Goal: Find contact information: Find contact information

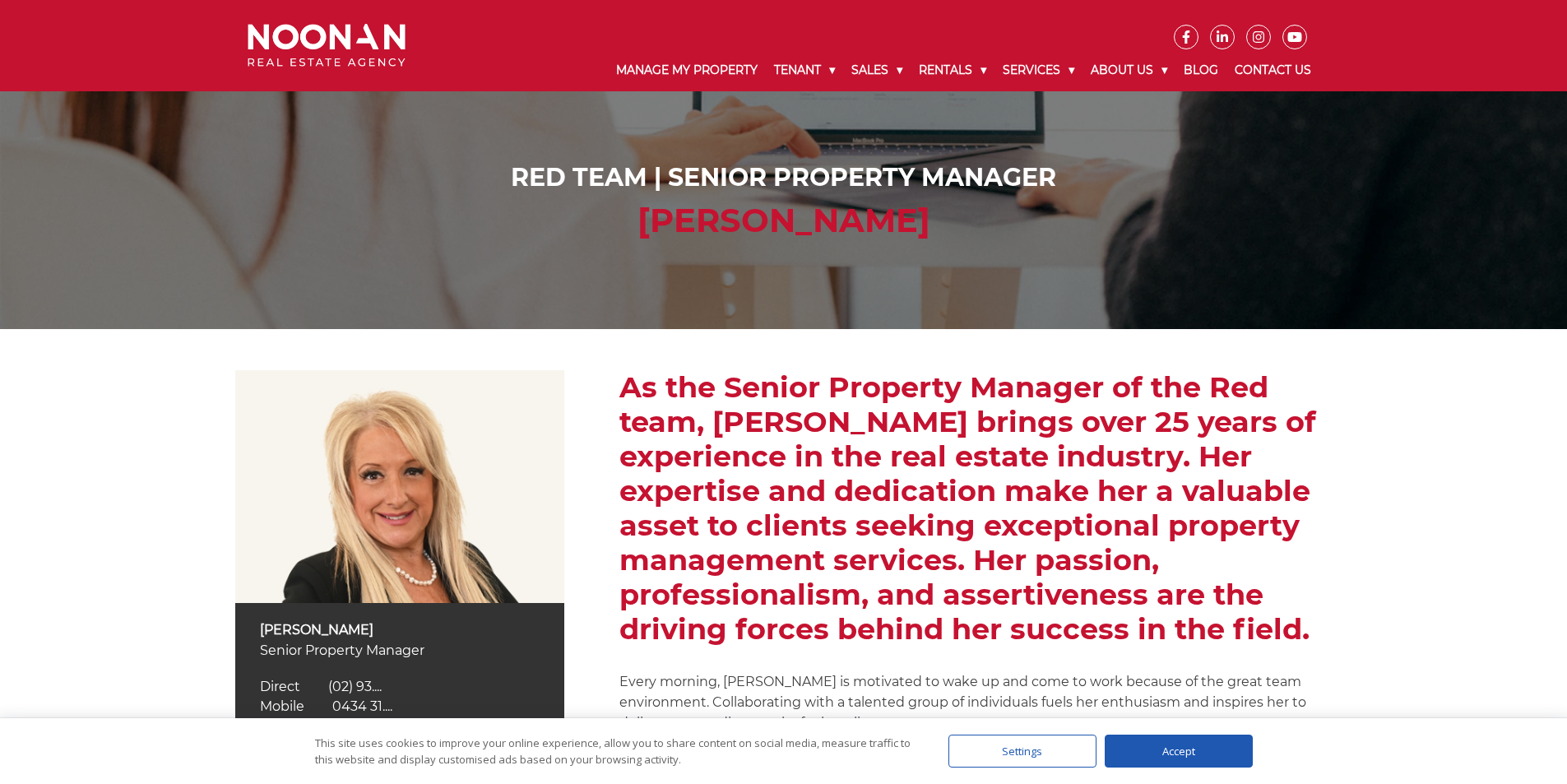
scroll to position [634, 0]
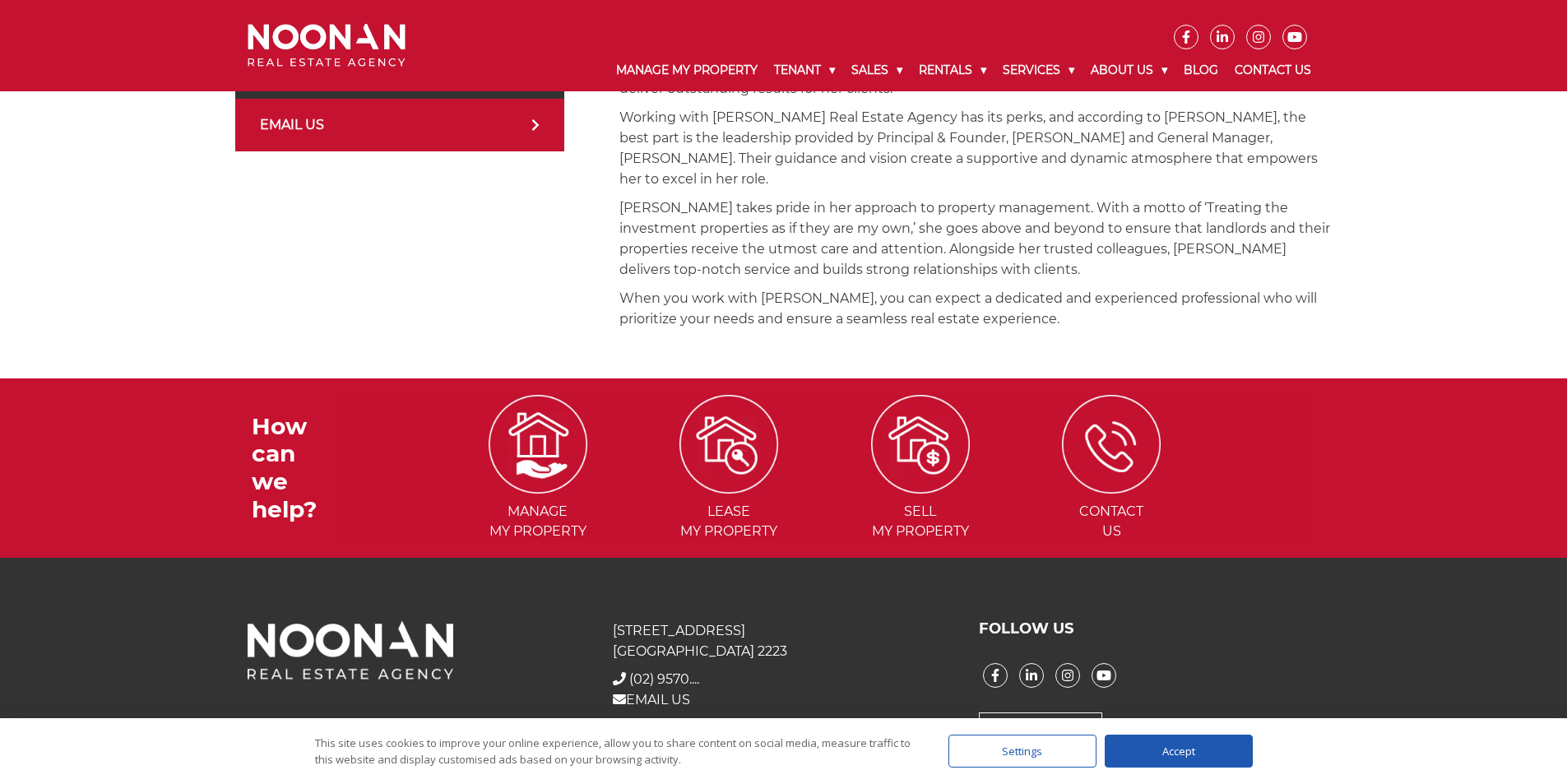
click at [680, 671] on span "(02) 9570...." at bounding box center [664, 679] width 70 height 16
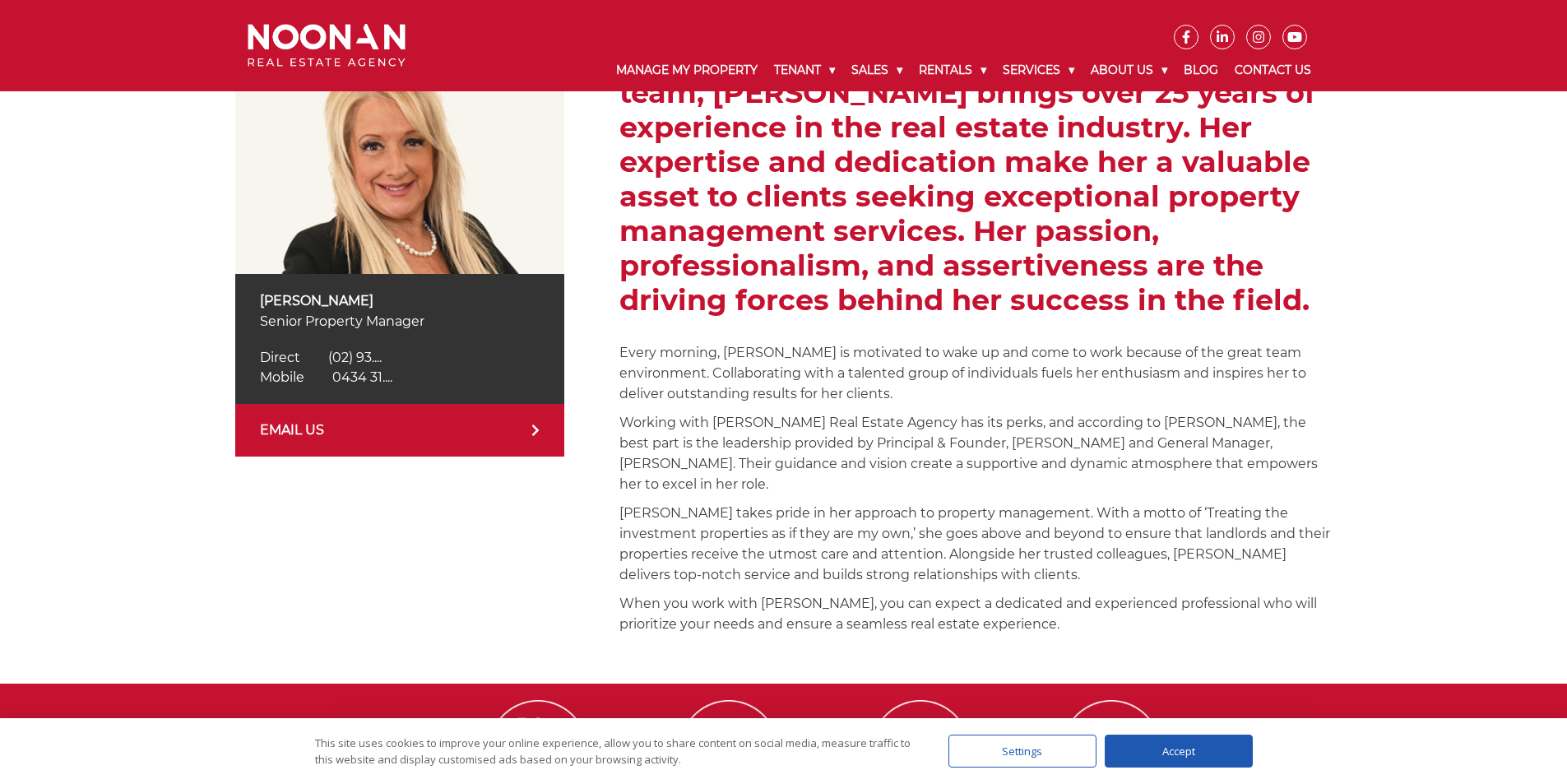
scroll to position [411, 0]
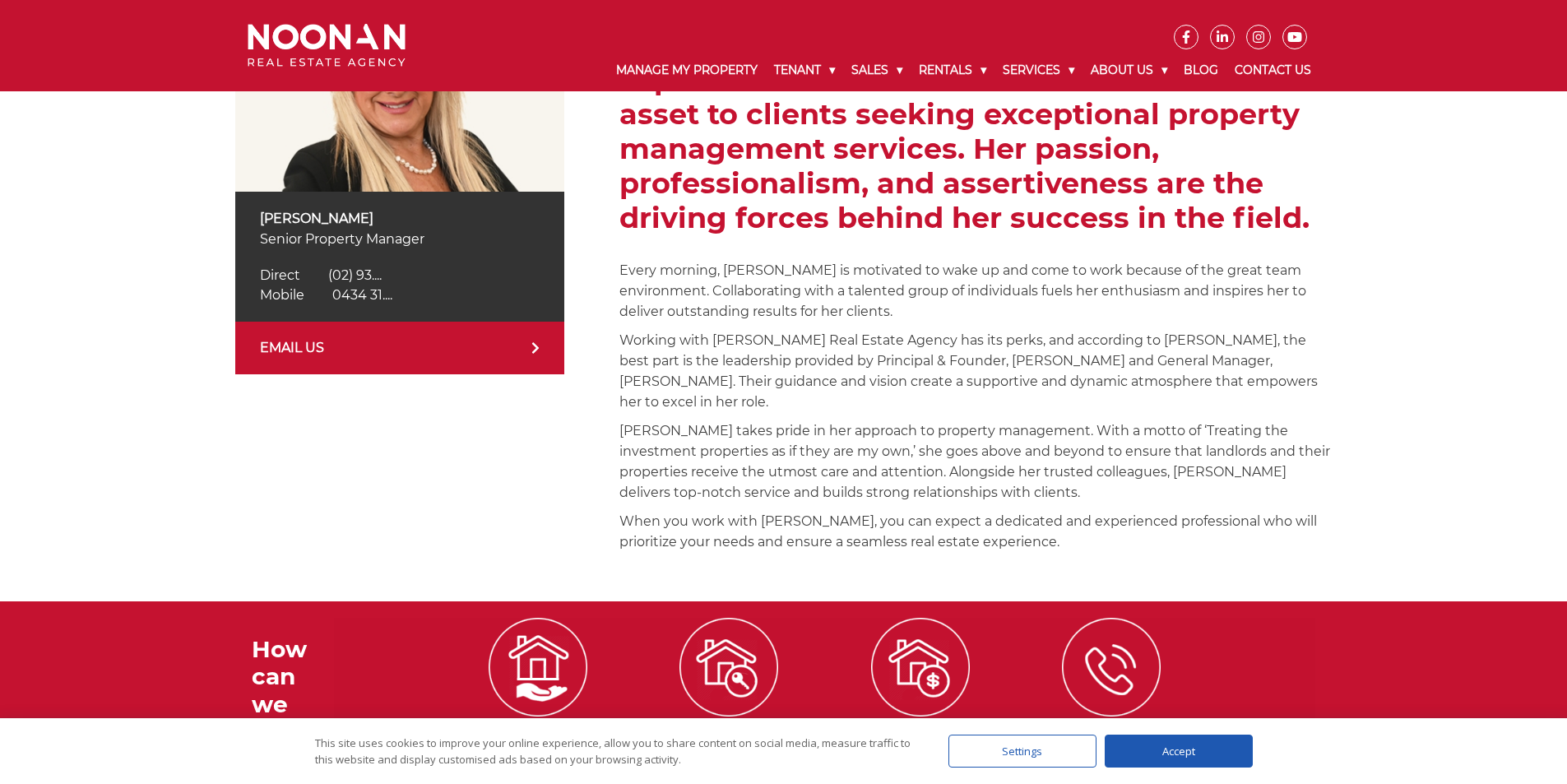
click at [443, 347] on link "EMAIL US" at bounding box center [399, 347] width 330 height 53
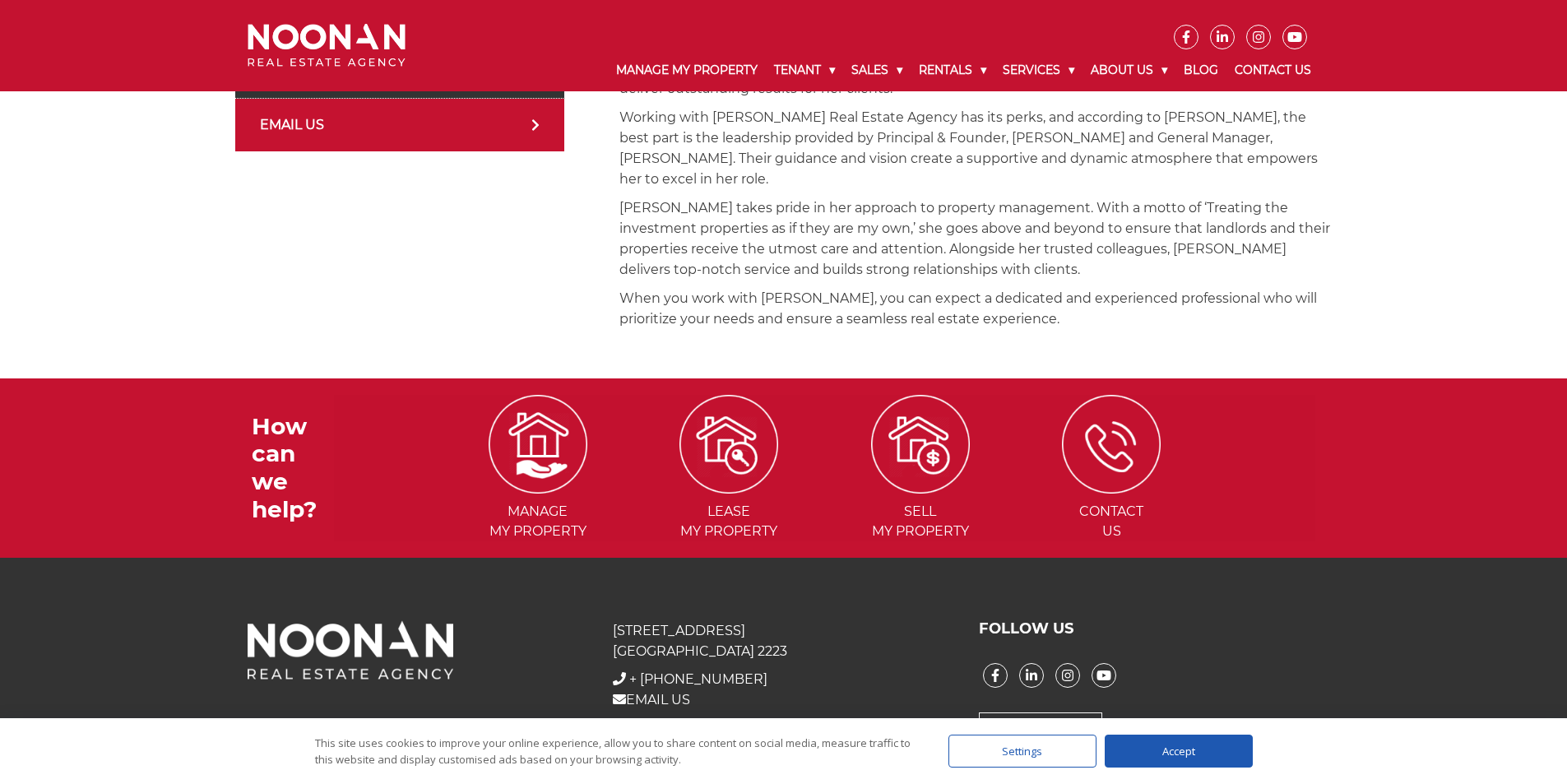
scroll to position [140, 0]
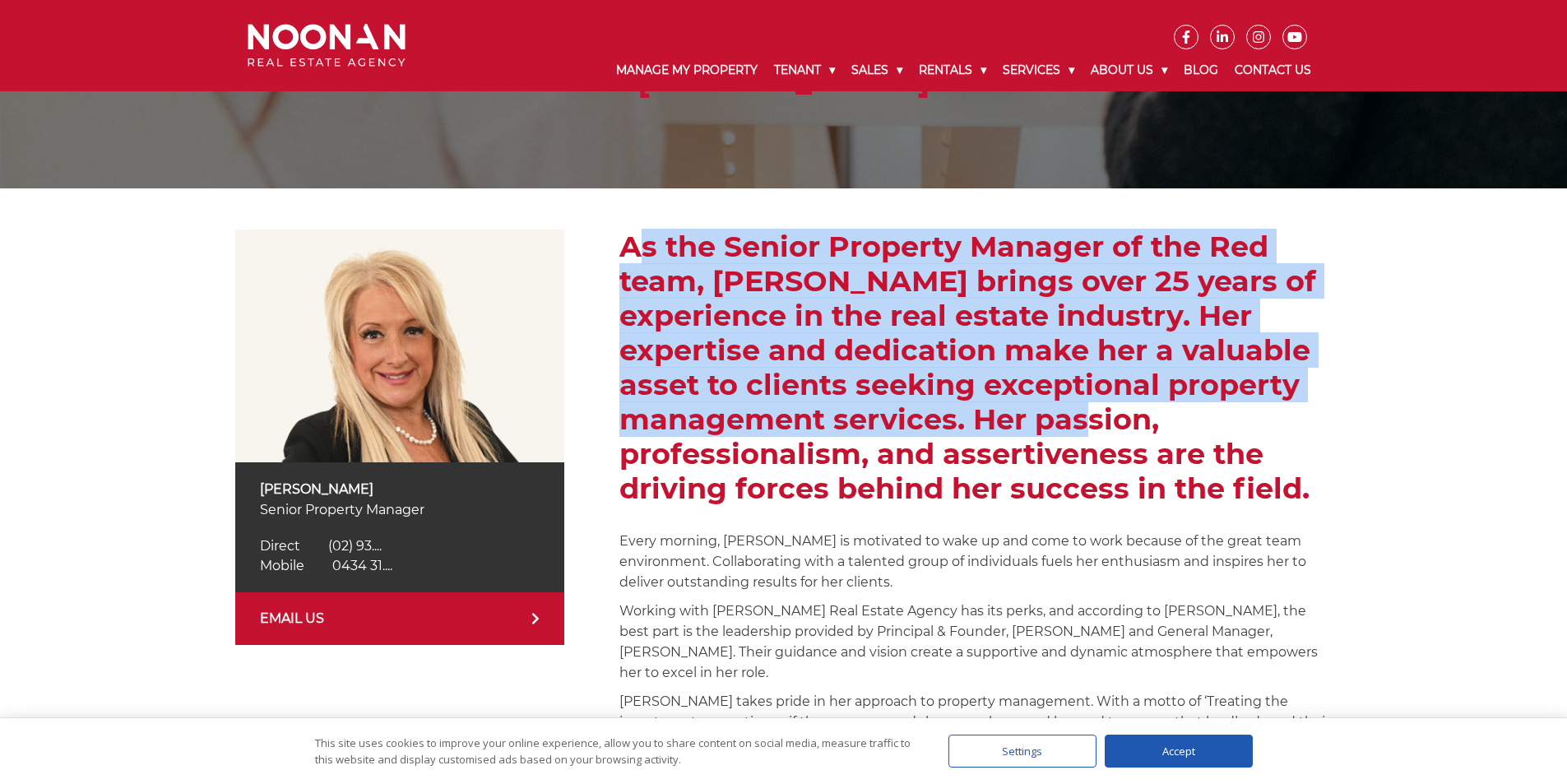
drag, startPoint x: 622, startPoint y: 246, endPoint x: 968, endPoint y: 426, distance: 390.0
click at [968, 426] on h2 "As the Senior Property Manager of the Red team, [PERSON_NAME] brings over 25 ye…" at bounding box center [976, 368] width 713 height 277
